Goal: Check status: Check status

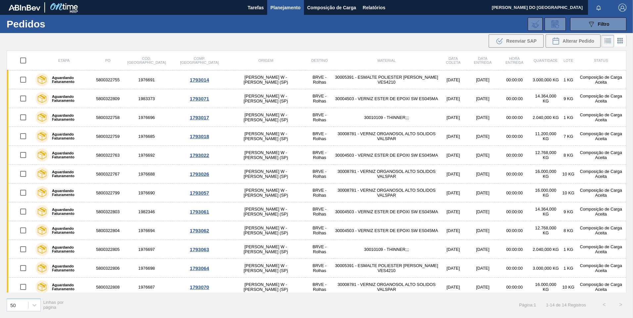
scroll to position [42, 0]
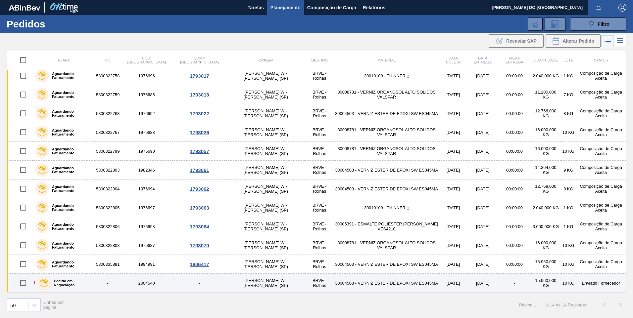
click at [342, 283] on td "30004503 - VERNIZ ESTER DE EPOXI SW ES045MA" at bounding box center [387, 283] width 106 height 19
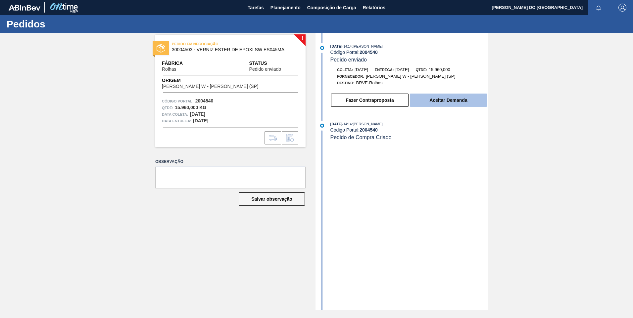
click at [454, 101] on button "Aceitar Demanda" at bounding box center [448, 100] width 77 height 13
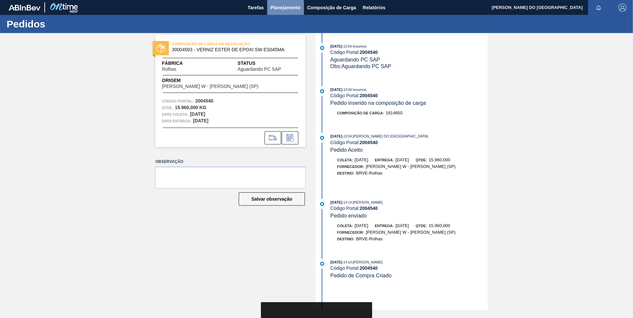
click at [286, 6] on span "Planejamento" at bounding box center [285, 8] width 30 height 8
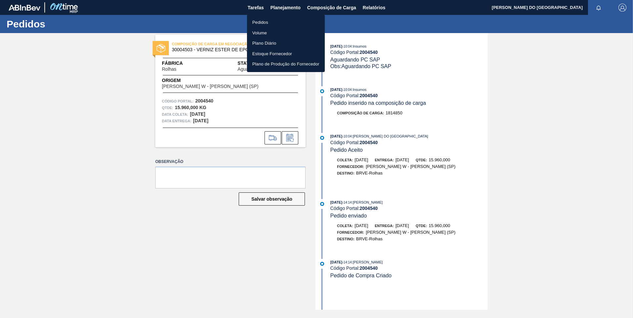
click at [279, 23] on li "Pedidos" at bounding box center [286, 22] width 78 height 11
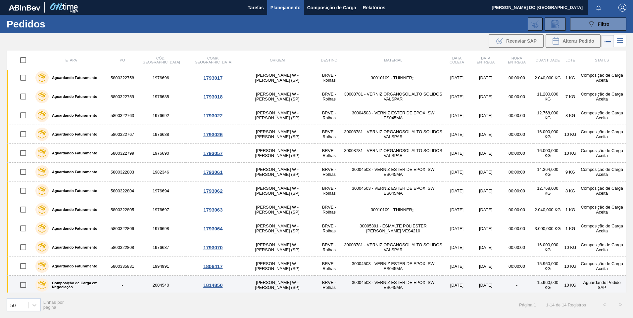
scroll to position [42, 0]
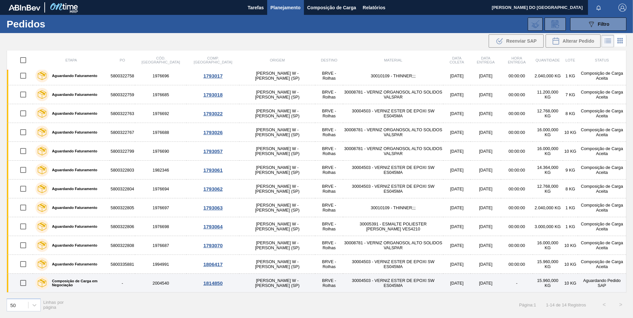
click at [408, 282] on td "30004503 - VERNIZ ESTER DE EPOXI SW ES045MA" at bounding box center [393, 283] width 100 height 19
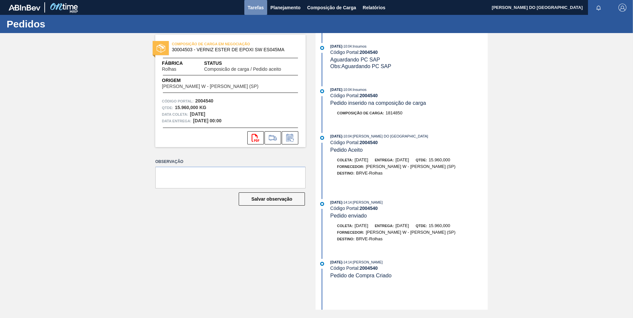
click at [262, 10] on span "Tarefas" at bounding box center [256, 8] width 16 height 8
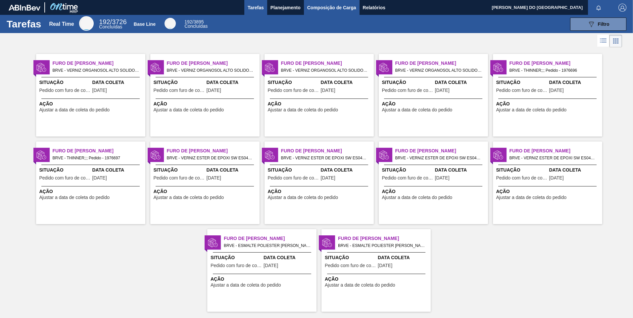
click at [325, 10] on span "Composição de Carga" at bounding box center [331, 8] width 49 height 8
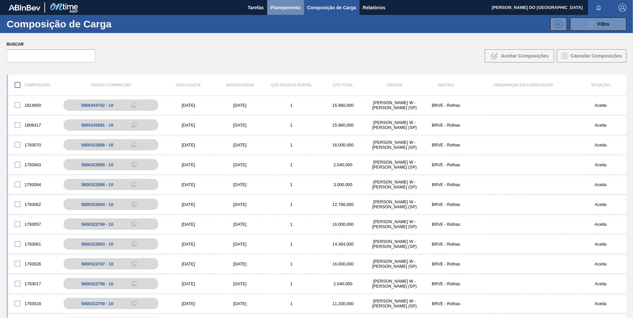
click at [288, 11] on span "Planejamento" at bounding box center [285, 8] width 30 height 8
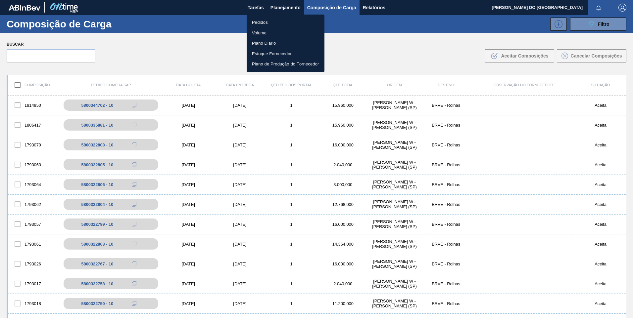
click at [261, 21] on li "Pedidos" at bounding box center [286, 22] width 78 height 11
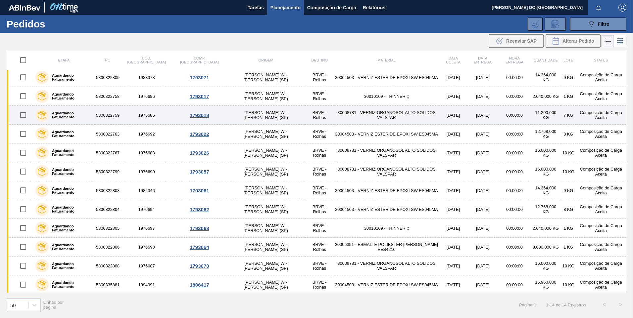
scroll to position [42, 0]
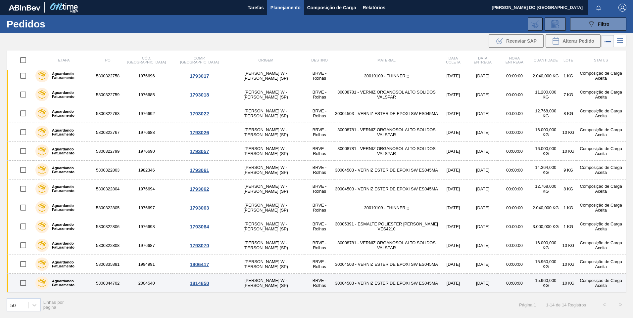
click at [334, 284] on td "30004503 - VERNIZ ESTER DE EPOXI SW ES045MA" at bounding box center [387, 283] width 106 height 19
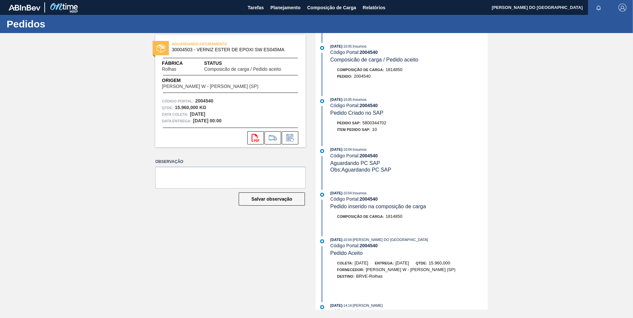
click at [431, 128] on div "Item pedido SAP: 10" at bounding box center [408, 129] width 157 height 7
drag, startPoint x: 363, startPoint y: 121, endPoint x: 387, endPoint y: 122, distance: 24.8
click at [387, 122] on div "Pedido SAP: 5800344702" at bounding box center [408, 123] width 157 height 7
copy span "5800344702"
click at [276, 8] on span "Planejamento" at bounding box center [285, 8] width 30 height 8
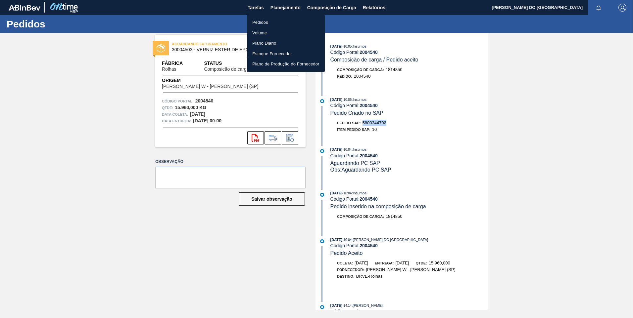
click at [266, 23] on li "Pedidos" at bounding box center [286, 22] width 78 height 11
